Goal: Navigation & Orientation: Understand site structure

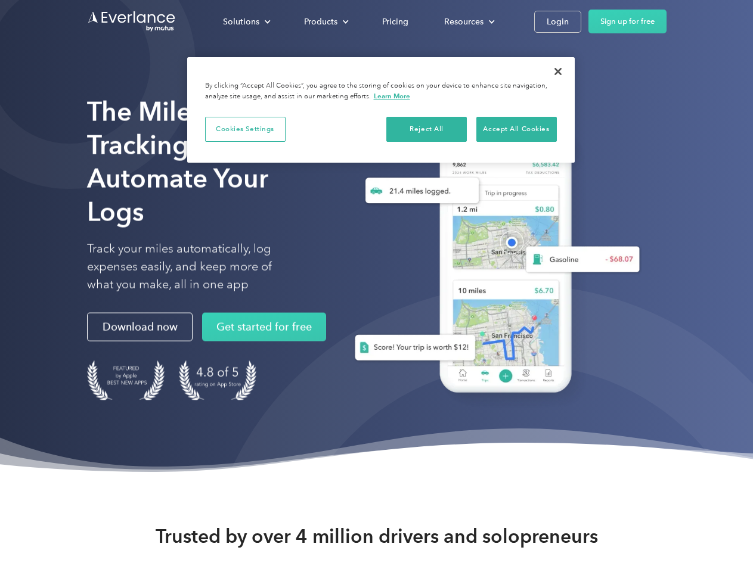
click at [246, 21] on div "Solutions" at bounding box center [241, 21] width 36 height 15
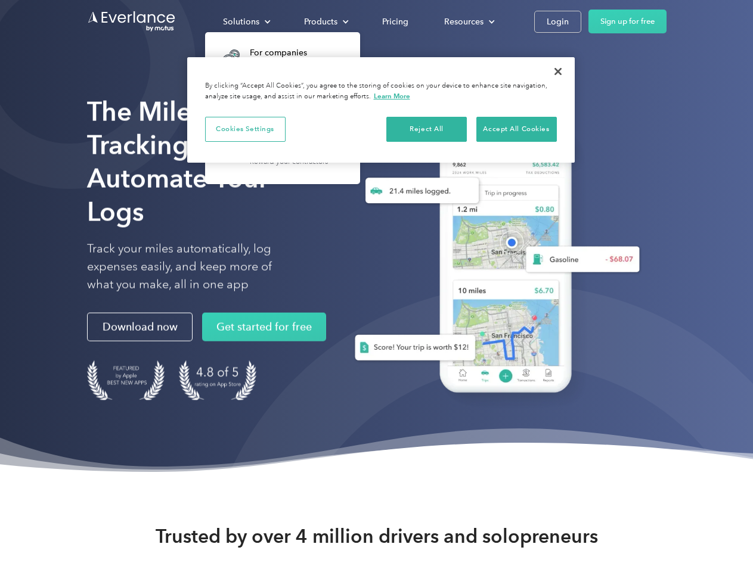
click at [325, 21] on div "Products" at bounding box center [320, 21] width 33 height 15
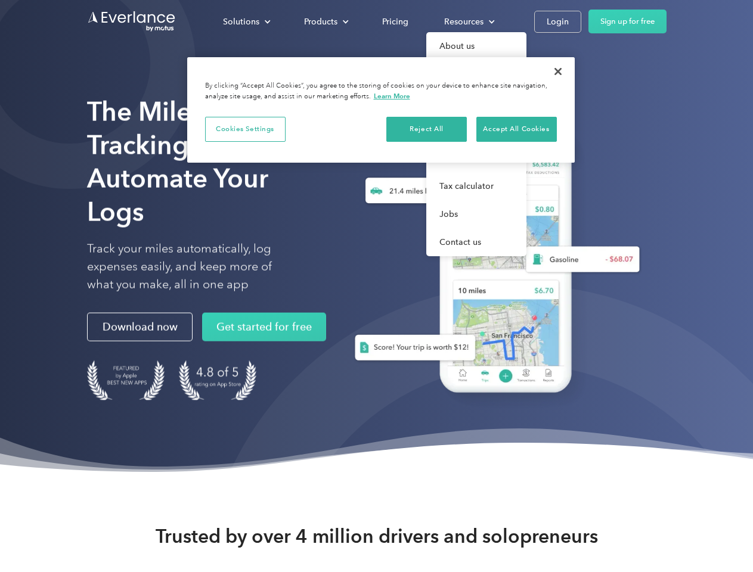
click at [468, 21] on div "Resources" at bounding box center [463, 21] width 39 height 15
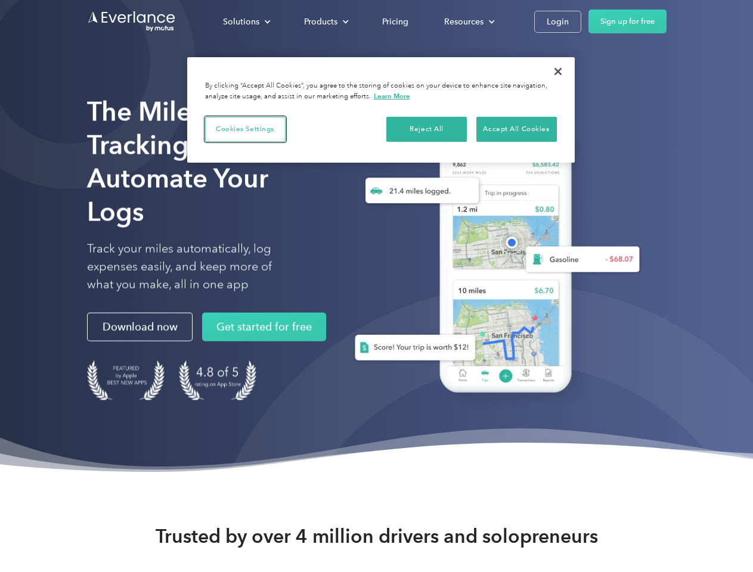
click at [245, 129] on button "Cookies Settings" at bounding box center [245, 129] width 80 height 25
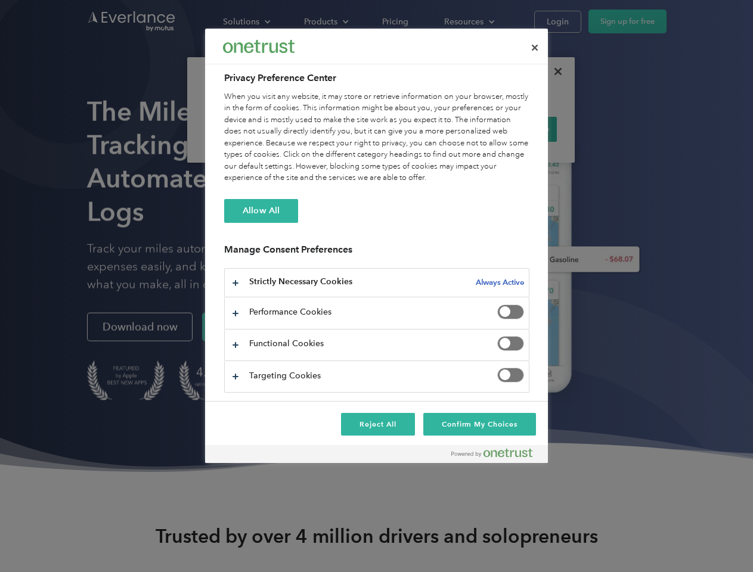
click at [427, 129] on div "When you visit any website, it may store or retrieve information on your browse…" at bounding box center [376, 137] width 305 height 93
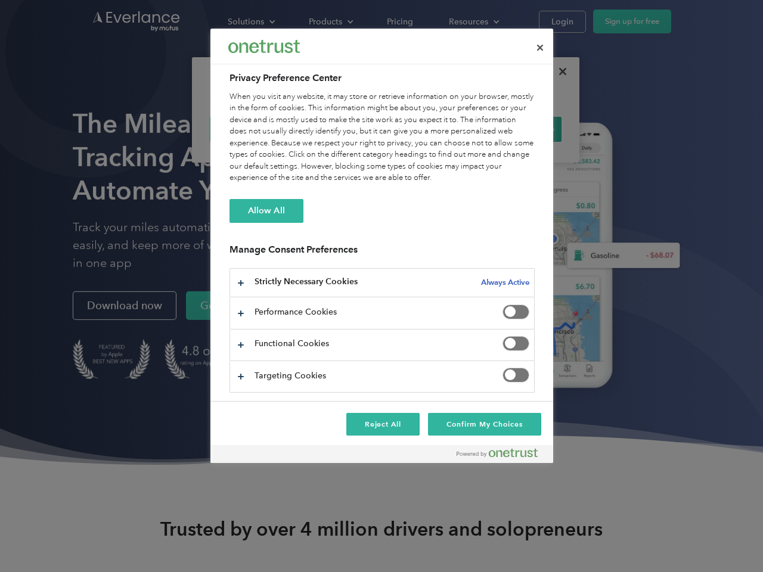
click at [516, 129] on div "When you visit any website, it may store or retrieve information on your browse…" at bounding box center [382, 137] width 305 height 93
click at [558, 72] on div at bounding box center [381, 286] width 763 height 572
